Goal: Task Accomplishment & Management: Manage account settings

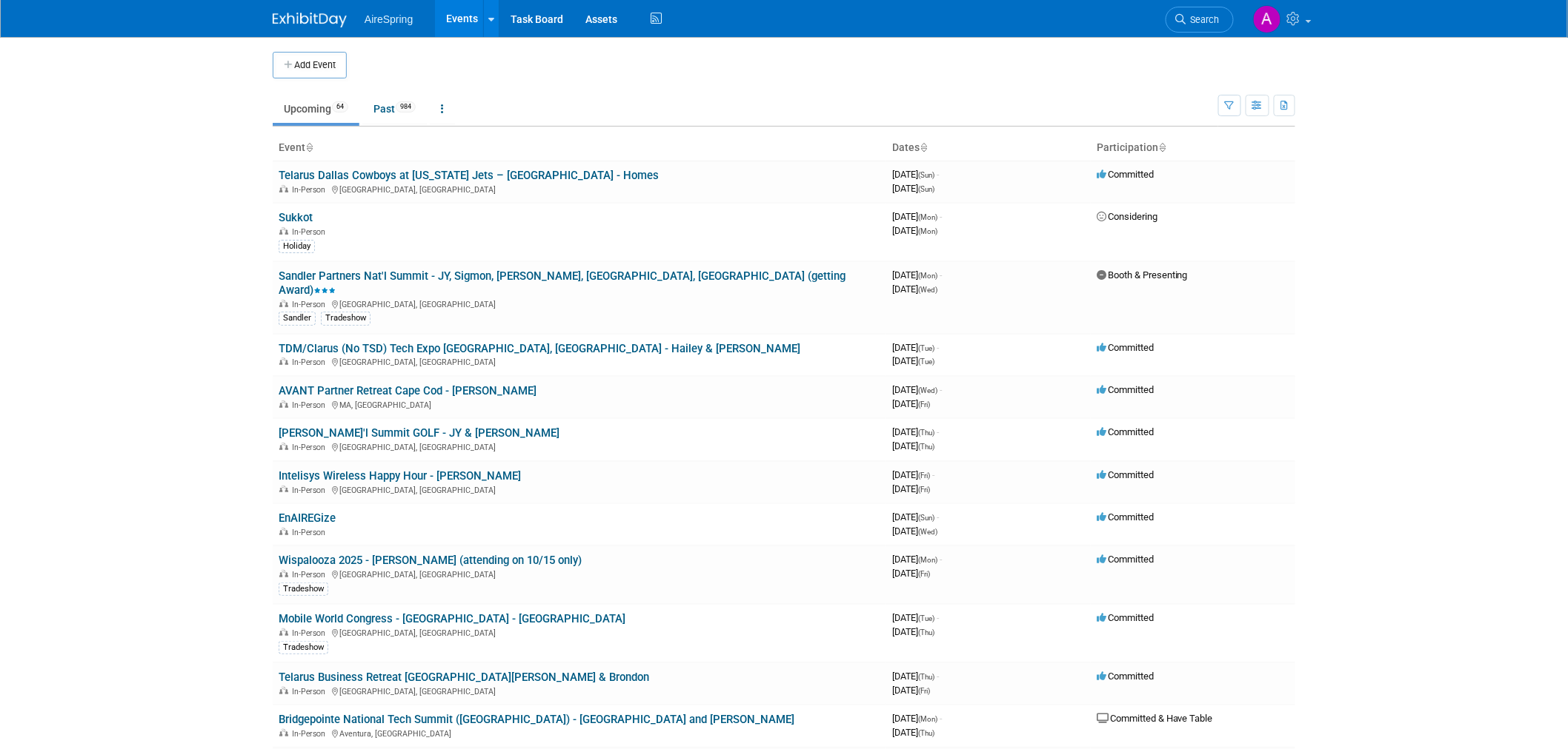
click at [124, 383] on body "AireSpring Events Add Event Bulk Upload Events Shareable Event Boards Recently …" at bounding box center [784, 374] width 1568 height 749
click at [225, 328] on body "AireSpring Events Add Event Bulk Upload Events Shareable Event Boards Recently …" at bounding box center [784, 374] width 1568 height 749
click at [212, 356] on body "AireSpring Events Add Event Bulk Upload Events Shareable Event Boards Recently …" at bounding box center [784, 374] width 1568 height 749
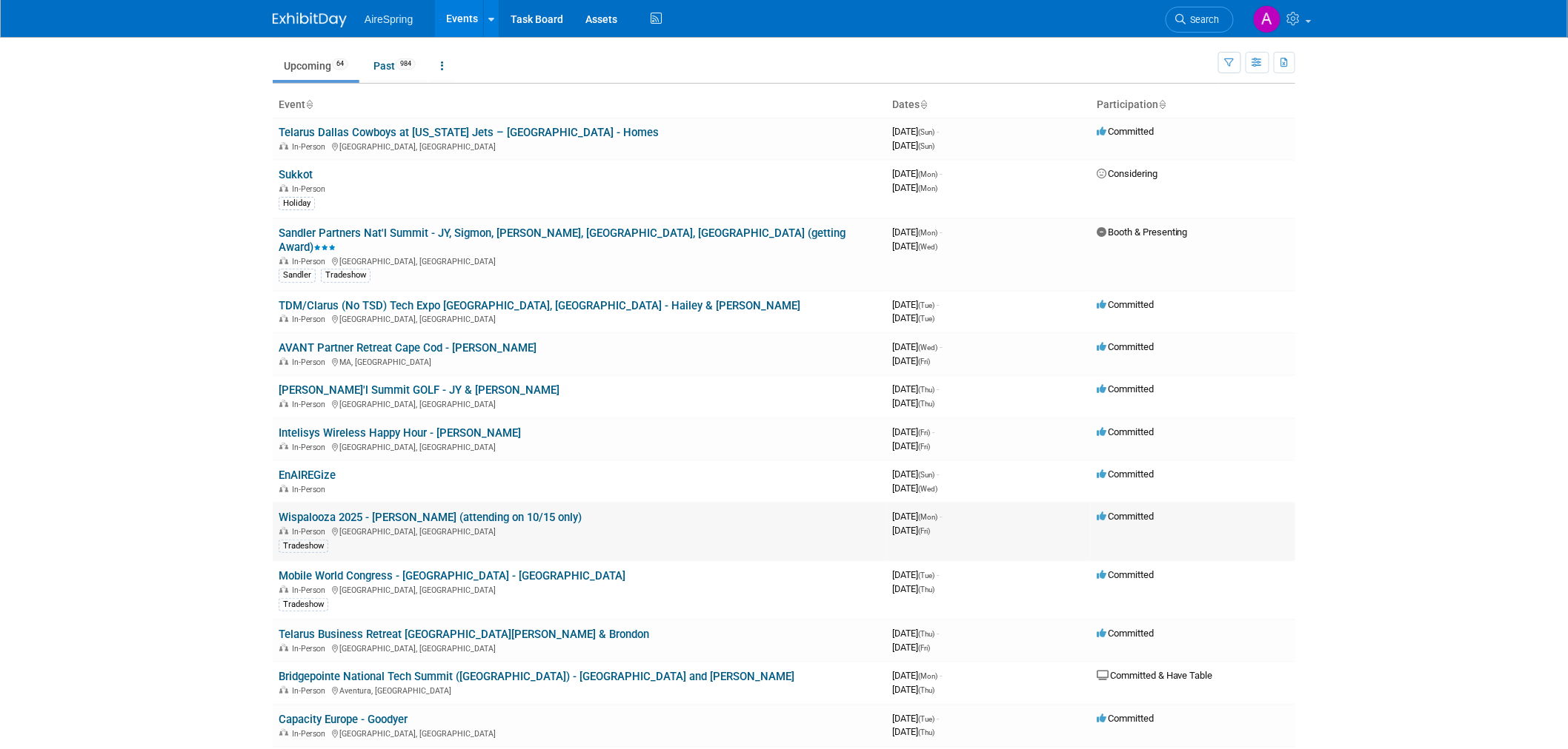
scroll to position [82, 0]
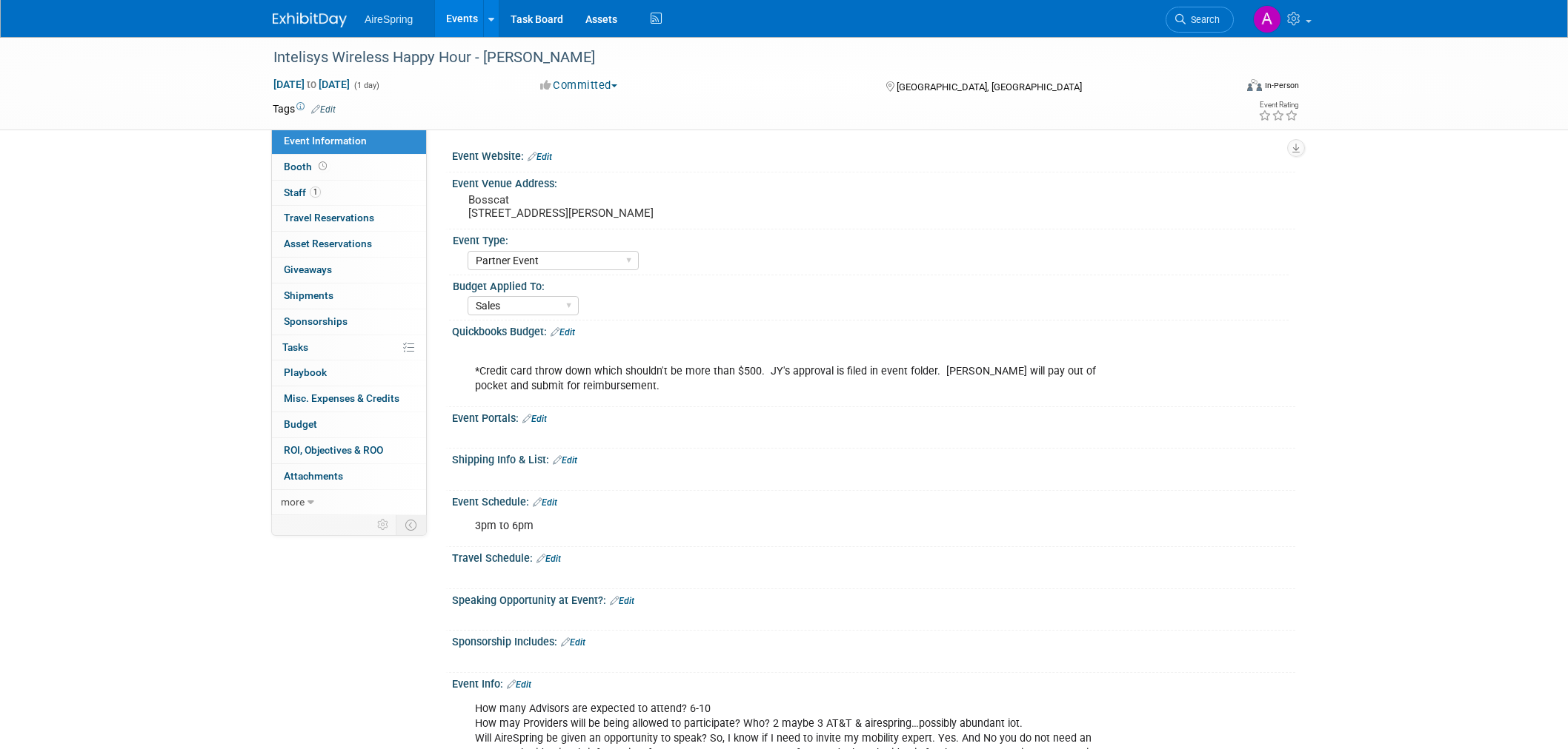
select select "Partner Event"
select select "Sales"
click at [537, 209] on pre "Bosscat 18169 Von Karman Ave, Irvine, CA 92612" at bounding box center [628, 207] width 318 height 27
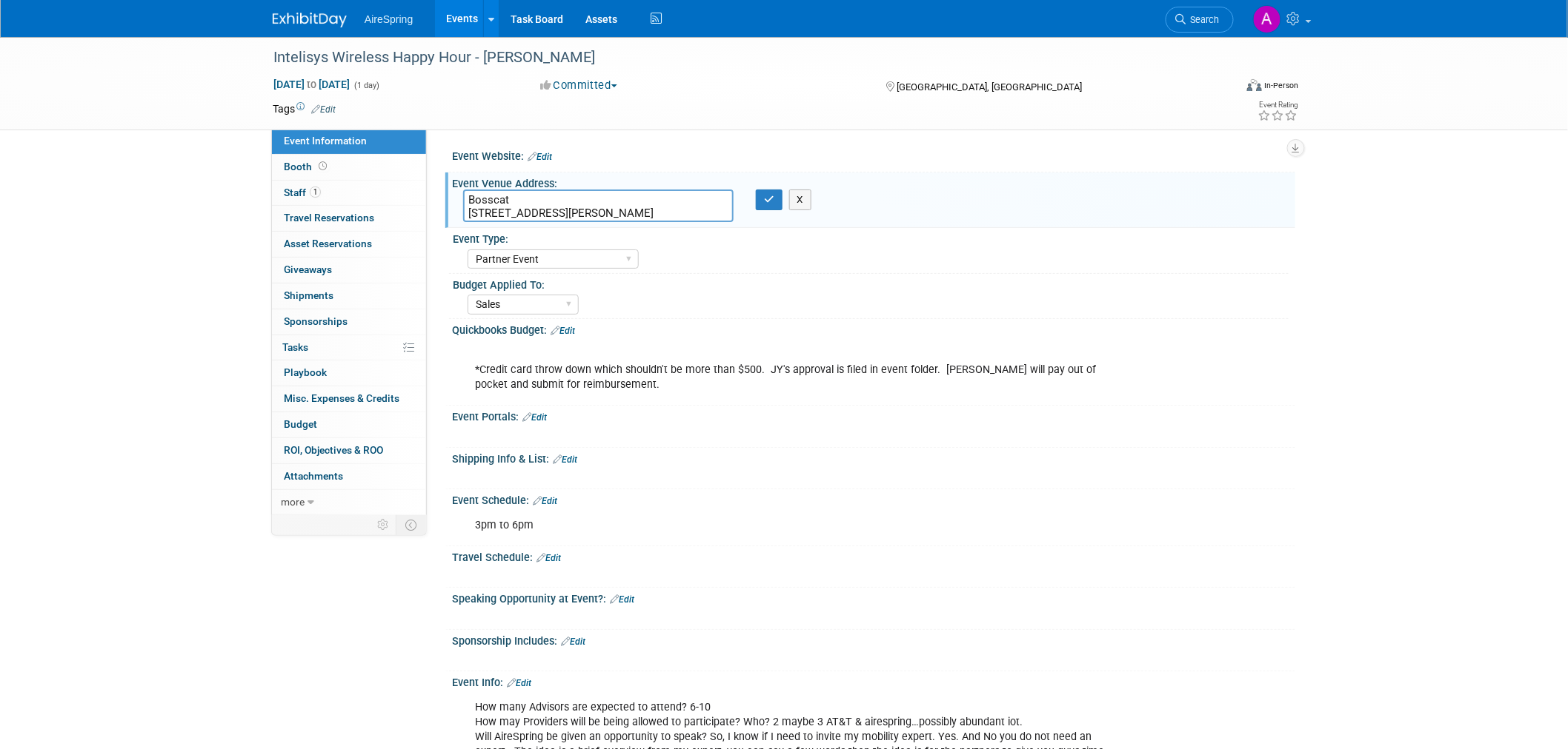
drag, startPoint x: 700, startPoint y: 212, endPoint x: 462, endPoint y: 196, distance: 238.5
click at [462, 196] on div "Bosscat 18169 Von Karman Ave, Irvine, CA 92612" at bounding box center [598, 206] width 293 height 32
click at [1310, 426] on div "Intelisys Wireless Happy Hour - Castillo Oct 10, 2025 to Oct 10, 2025 (1 day) O…" at bounding box center [784, 534] width 1568 height 995
click at [59, 296] on div "Intelisys Wireless Happy Hour - Castillo Oct 10, 2025 to Oct 10, 2025 (1 day) O…" at bounding box center [784, 534] width 1568 height 995
click at [37, 185] on div "Intelisys Wireless Happy Hour - Castillo Oct 10, 2025 to Oct 10, 2025 (1 day) O…" at bounding box center [784, 534] width 1568 height 995
